Goal: Obtain resource: Download file/media

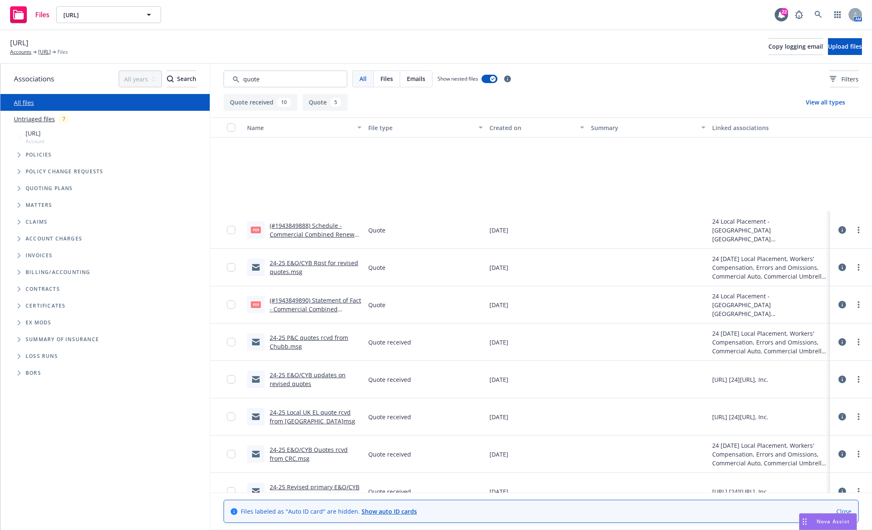
scroll to position [126, 0]
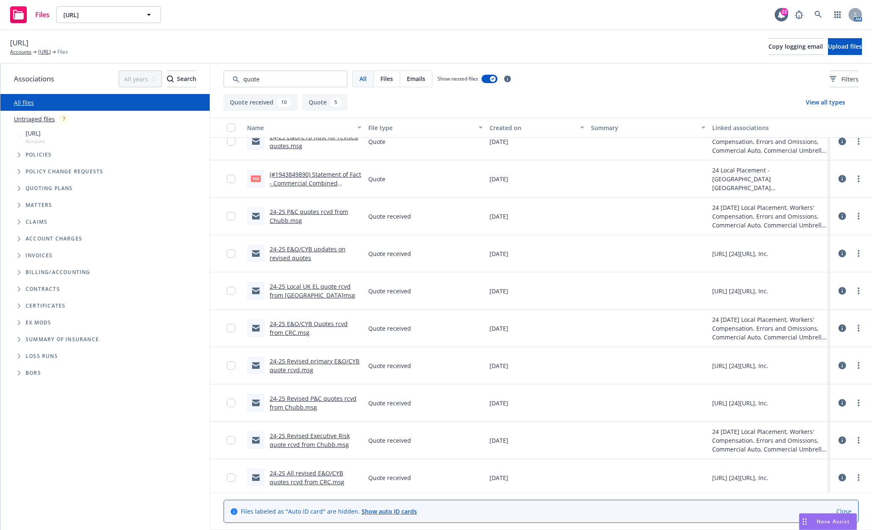
click at [18, 154] on icon "Tree Example" at bounding box center [19, 154] width 3 height 5
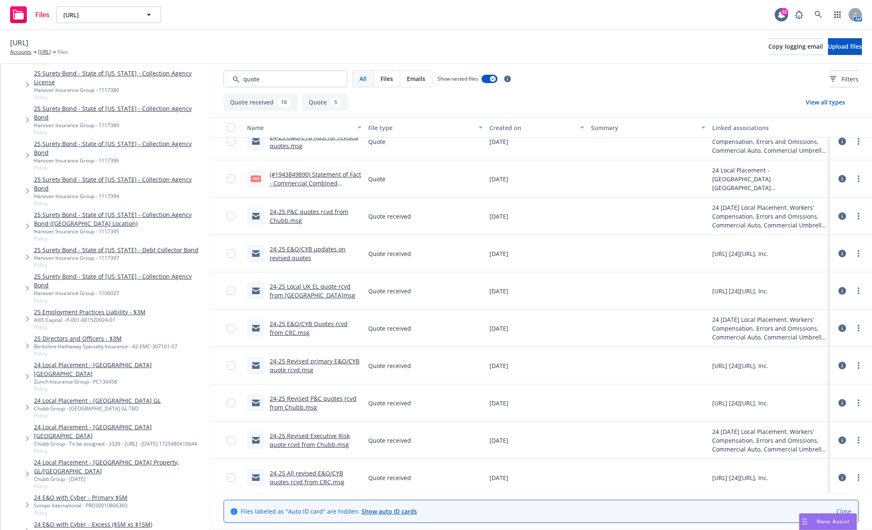
scroll to position [1259, 0]
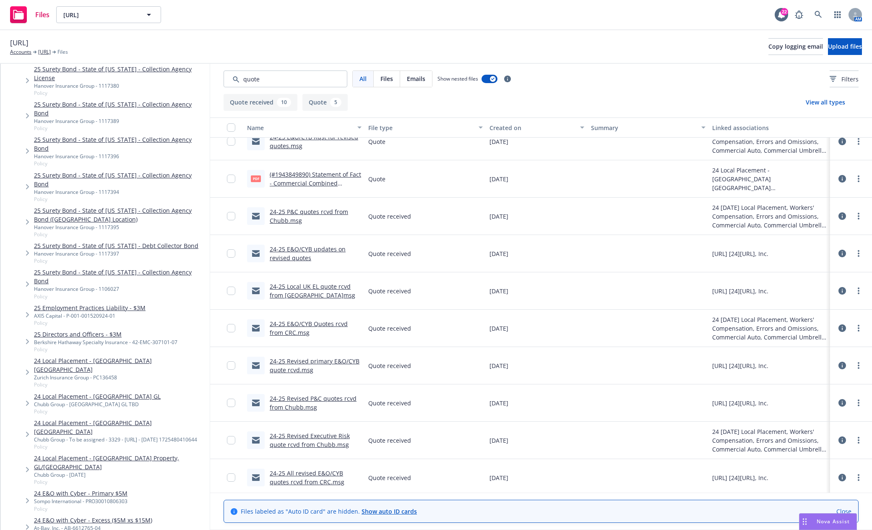
click at [111, 489] on link "24 E&O with Cyber - Primary $5M" at bounding box center [81, 493] width 94 height 9
